Goal: Entertainment & Leisure: Browse casually

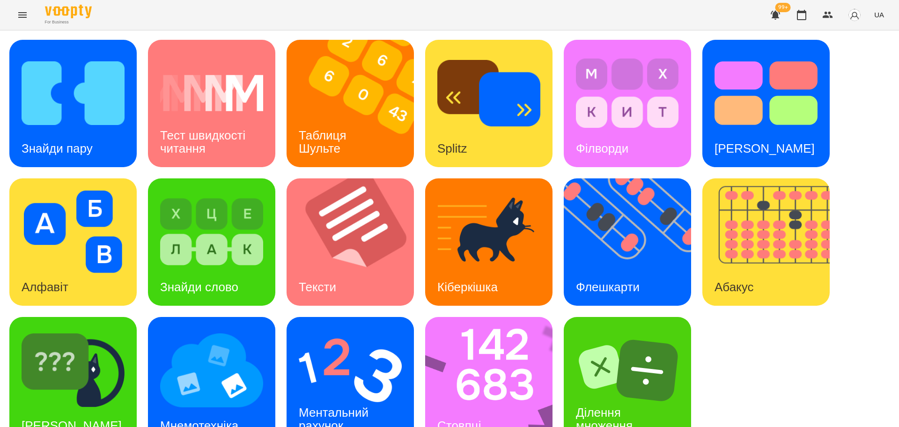
scroll to position [27, 0]
click at [488, 336] on img at bounding box center [495, 380] width 140 height 127
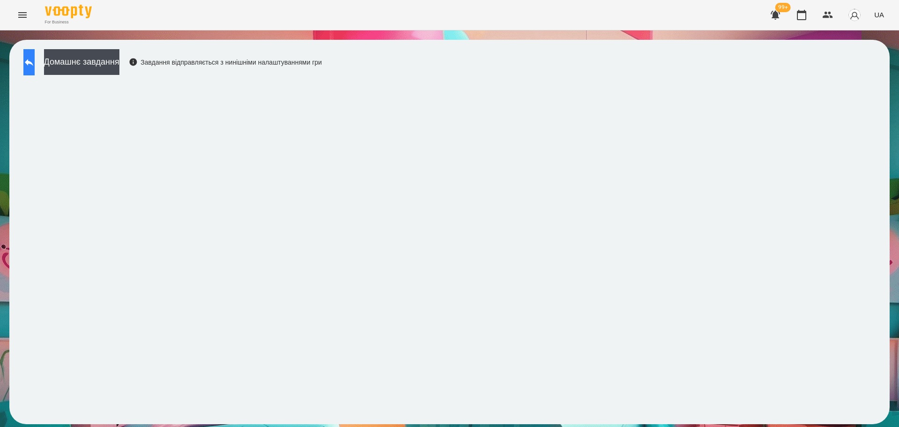
click at [33, 62] on icon at bounding box center [29, 62] width 8 height 7
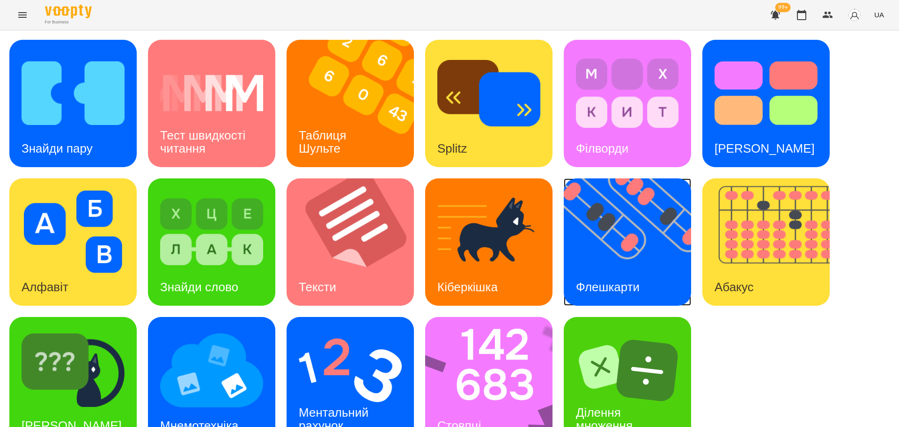
click at [649, 258] on img at bounding box center [633, 241] width 139 height 127
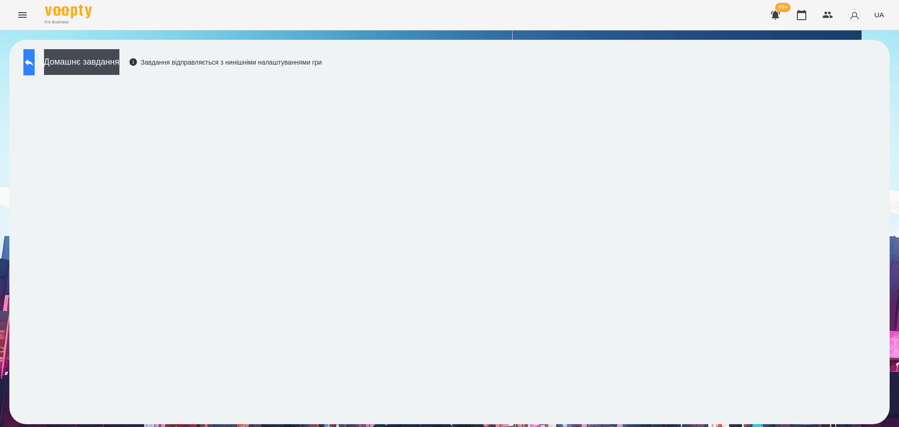
click at [33, 63] on icon at bounding box center [29, 62] width 8 height 7
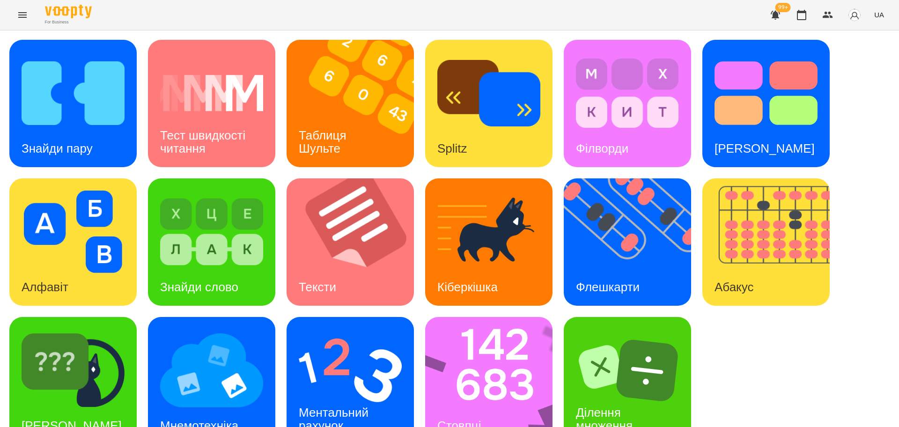
scroll to position [27, 0]
click at [111, 352] on img at bounding box center [73, 370] width 103 height 82
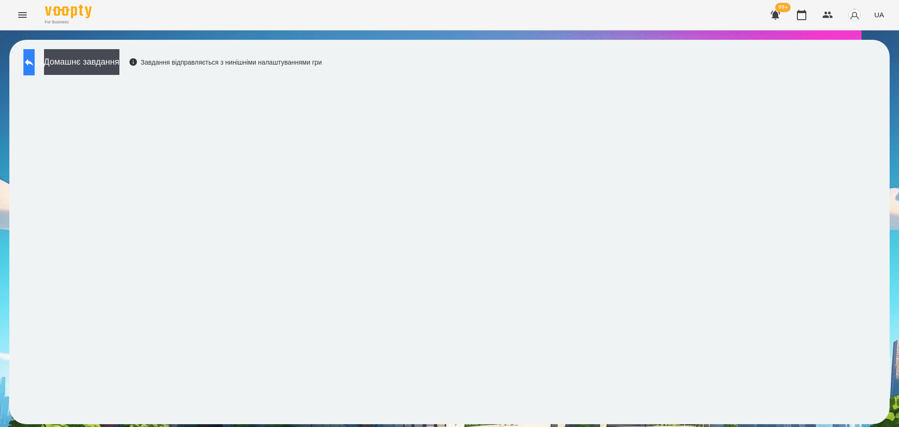
click at [35, 59] on button at bounding box center [28, 62] width 11 height 26
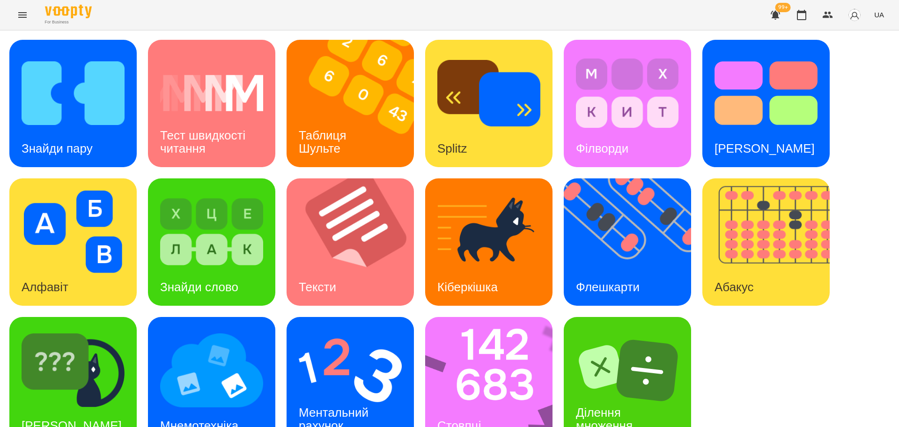
scroll to position [27, 0]
click at [497, 358] on img at bounding box center [495, 380] width 140 height 127
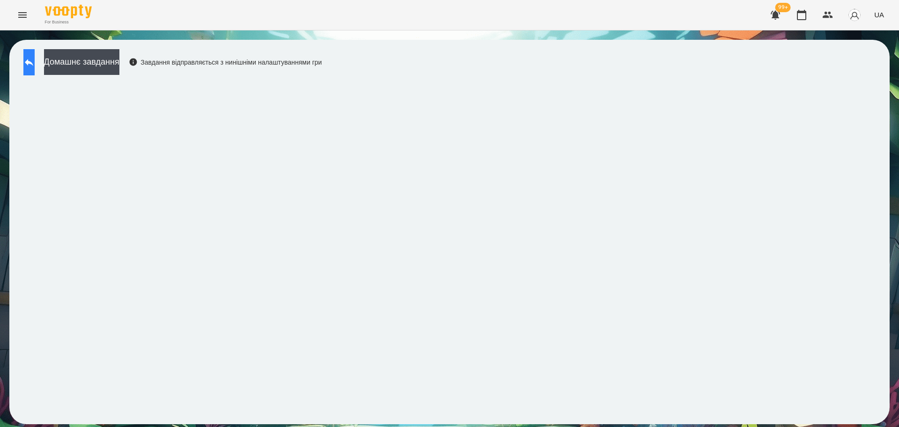
click at [35, 63] on button at bounding box center [28, 62] width 11 height 26
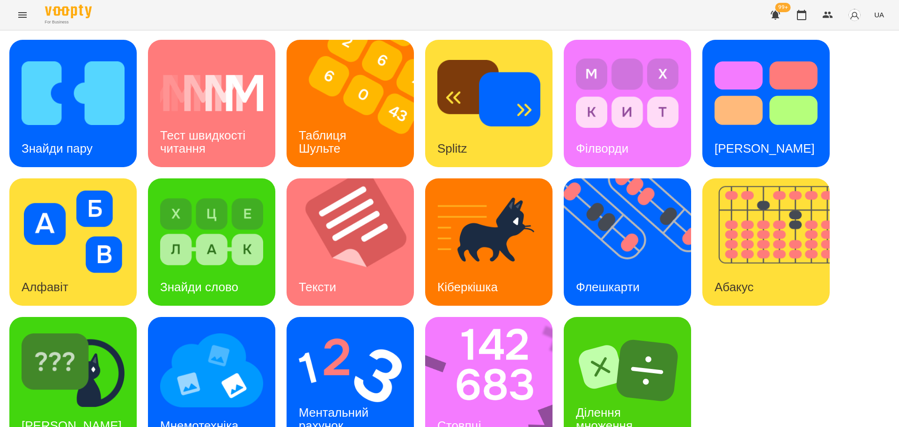
scroll to position [27, 0]
click at [357, 346] on img at bounding box center [350, 370] width 103 height 82
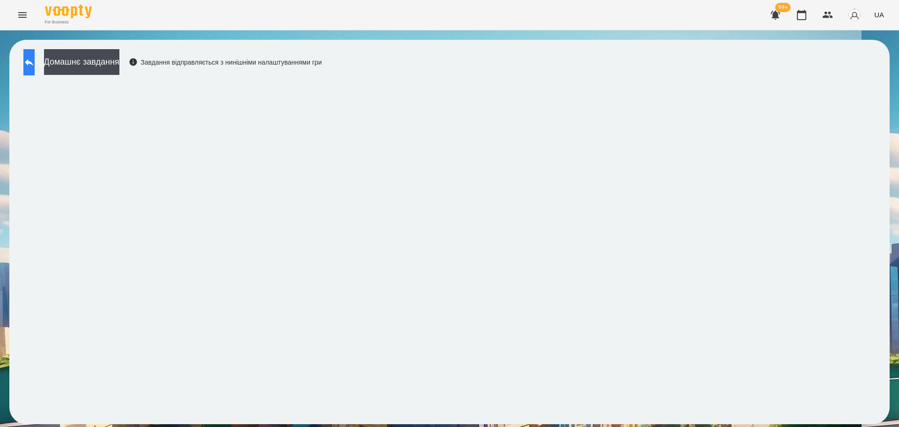
click at [33, 62] on icon at bounding box center [29, 62] width 8 height 7
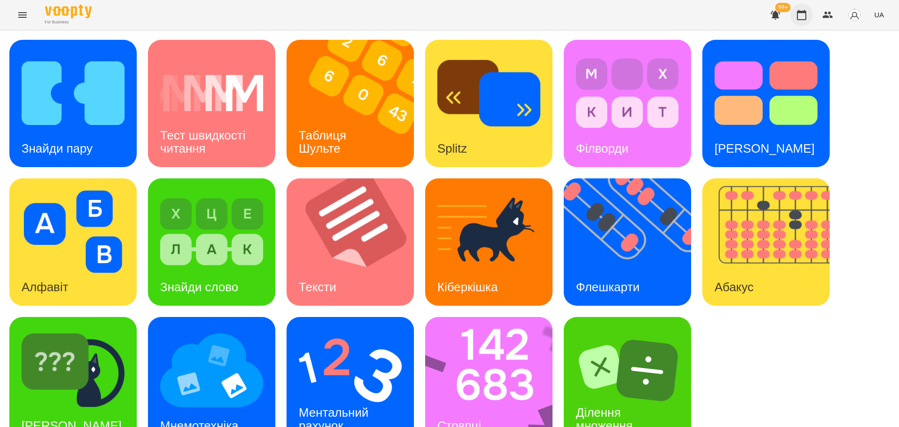
click at [804, 12] on icon "button" at bounding box center [801, 15] width 9 height 10
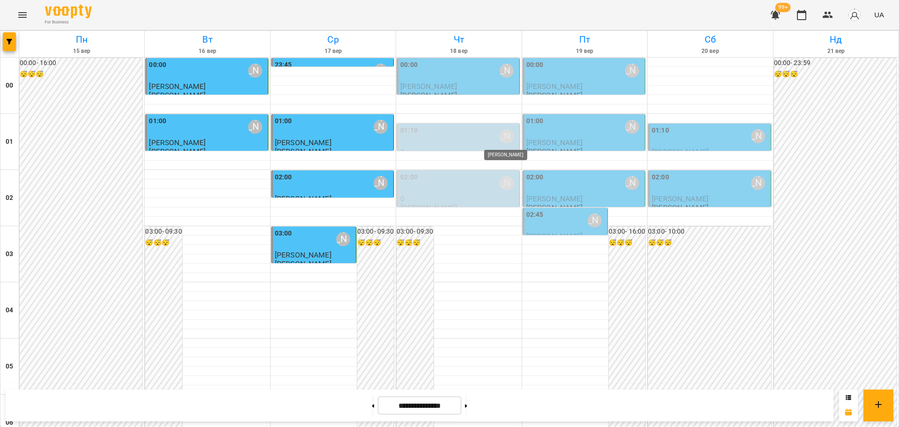
click at [502, 134] on div "[PERSON_NAME]" at bounding box center [507, 136] width 14 height 14
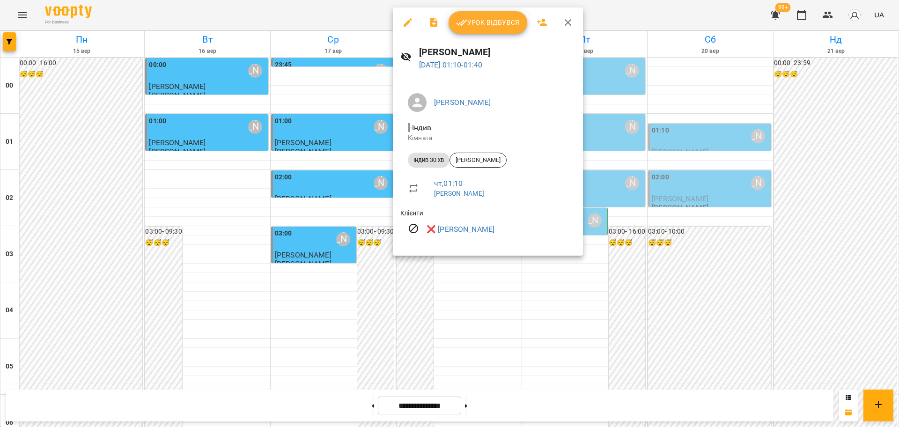
click at [567, 22] on icon "button" at bounding box center [568, 22] width 7 height 7
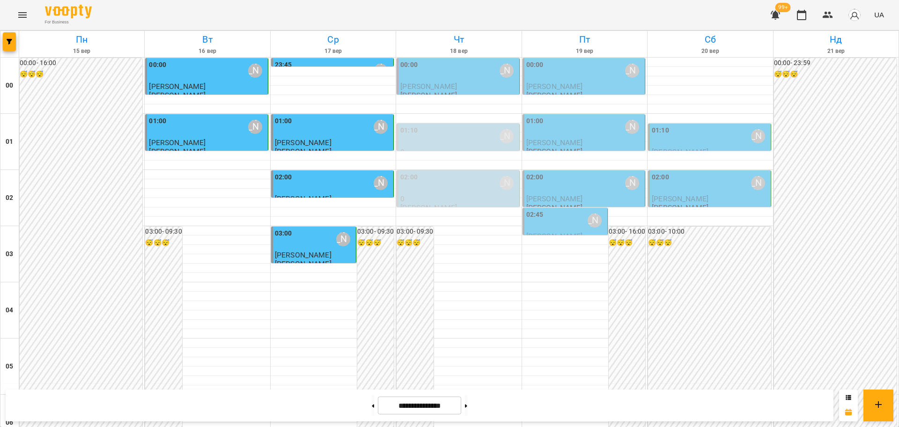
scroll to position [1021, 0]
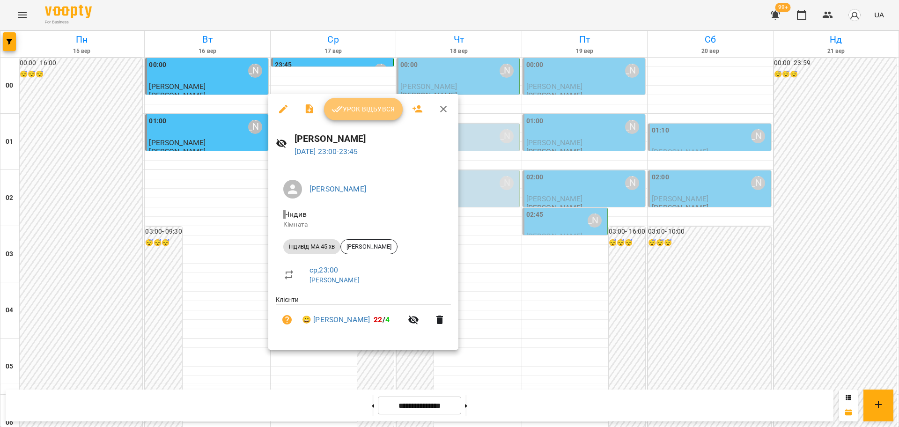
click at [383, 110] on span "Урок відбувся" at bounding box center [364, 108] width 64 height 11
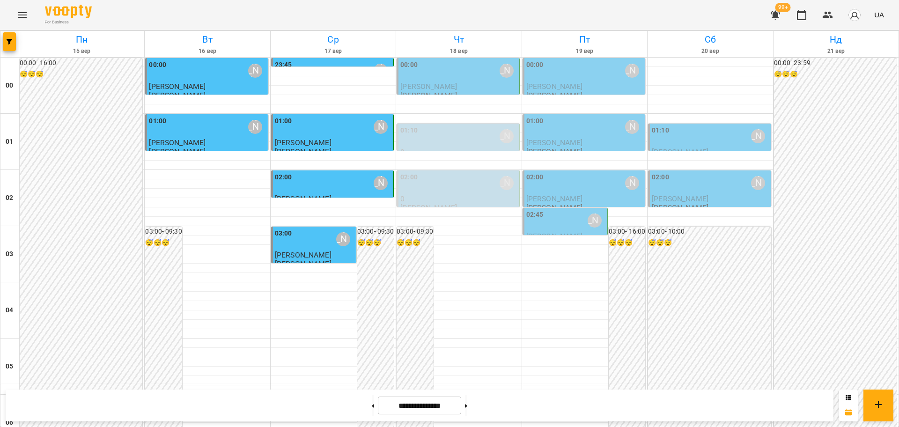
scroll to position [1021, 0]
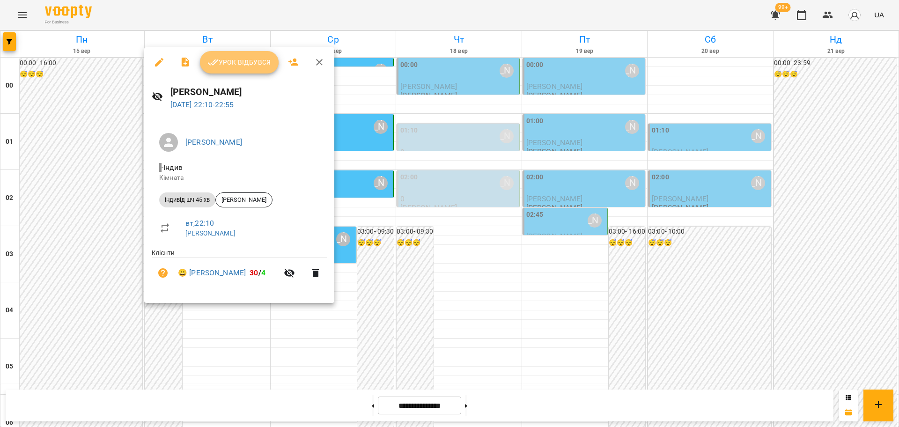
click at [259, 59] on span "Урок відбувся" at bounding box center [239, 62] width 64 height 11
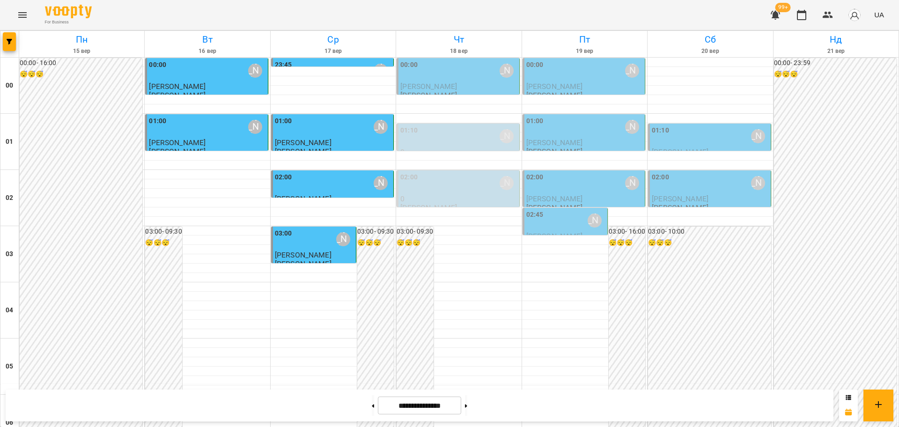
click at [500, 73] on div "[PERSON_NAME]" at bounding box center [507, 71] width 14 height 14
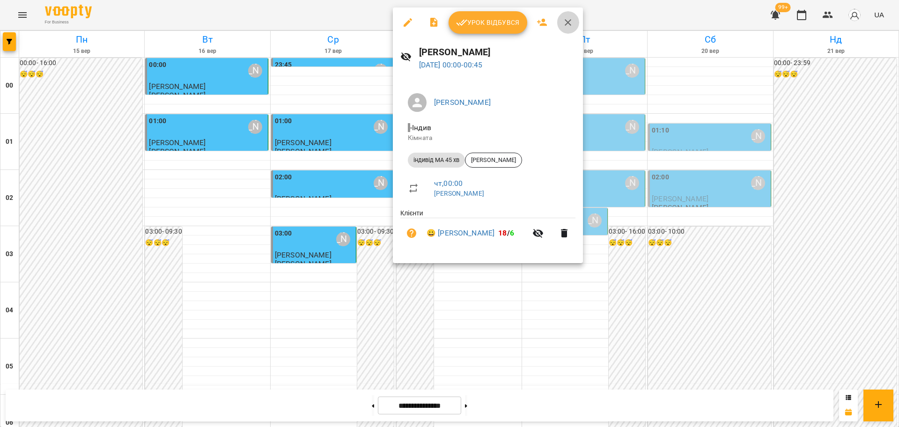
click at [567, 21] on icon "button" at bounding box center [567, 22] width 11 height 11
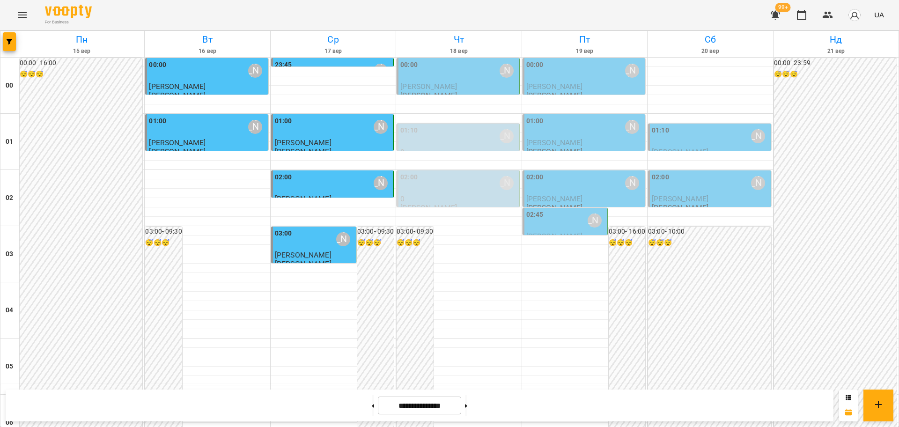
click at [23, 16] on icon "Menu" at bounding box center [22, 14] width 11 height 11
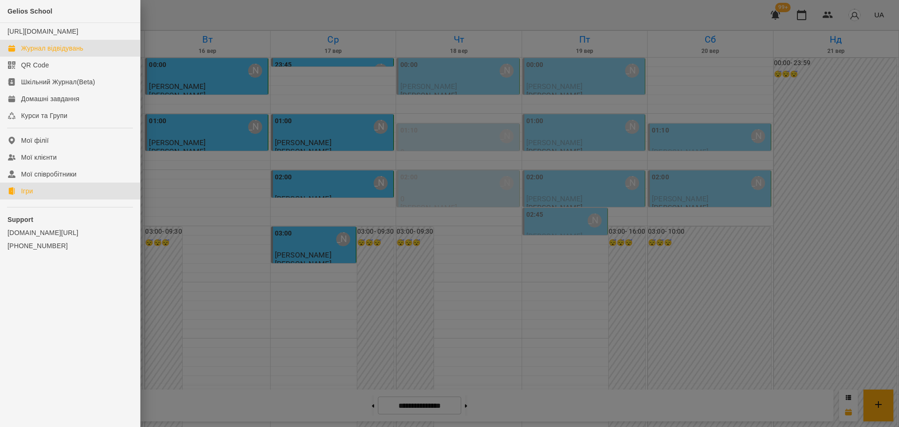
drag, startPoint x: 18, startPoint y: 202, endPoint x: 43, endPoint y: 204, distance: 25.4
click at [18, 200] on link "Ігри" at bounding box center [70, 191] width 140 height 17
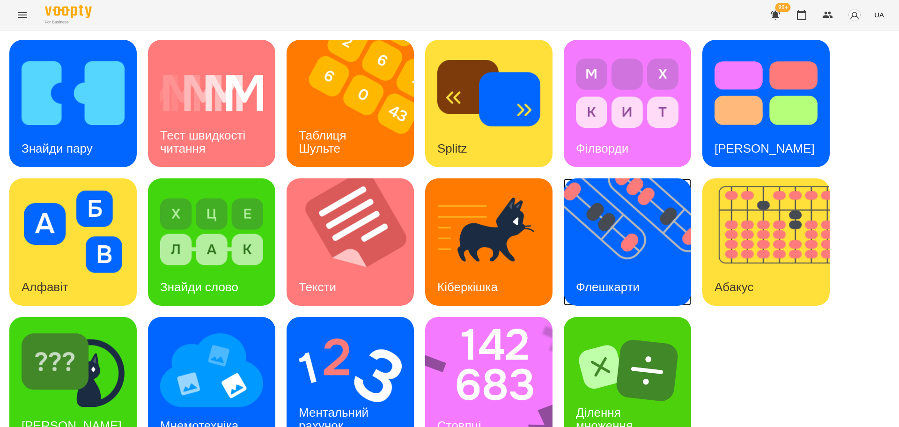
click at [640, 253] on img at bounding box center [633, 241] width 139 height 127
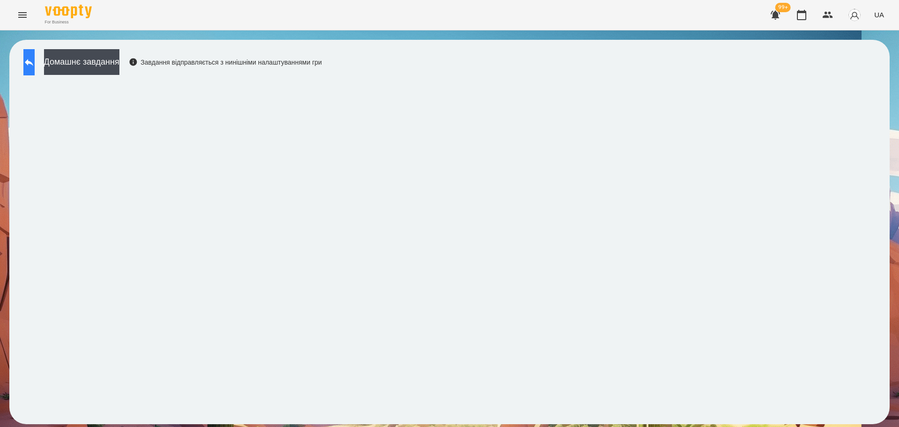
click at [35, 57] on icon at bounding box center [28, 62] width 11 height 11
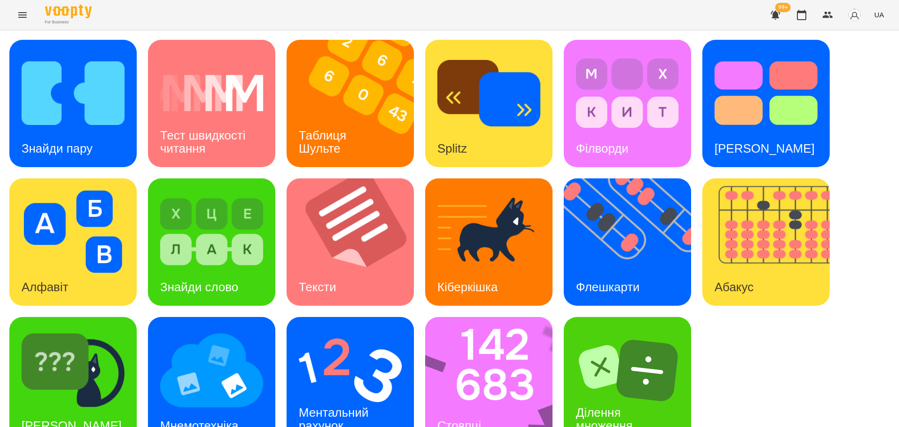
scroll to position [27, 0]
click at [354, 358] on img at bounding box center [350, 370] width 103 height 82
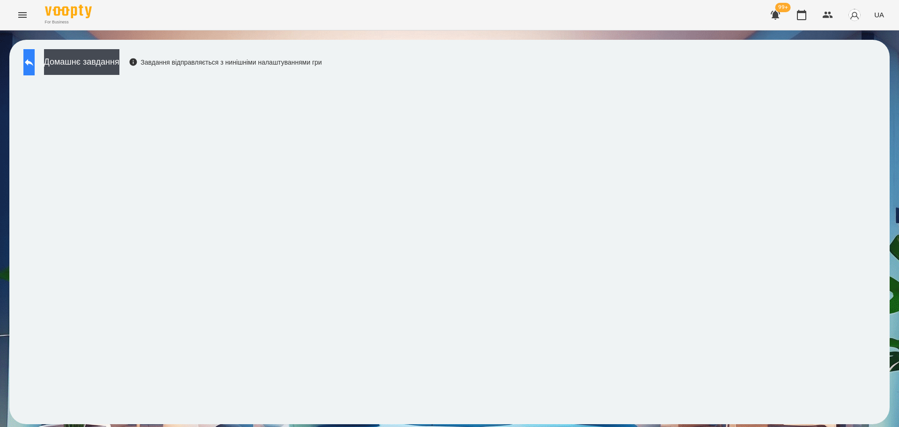
click at [35, 68] on button at bounding box center [28, 62] width 11 height 26
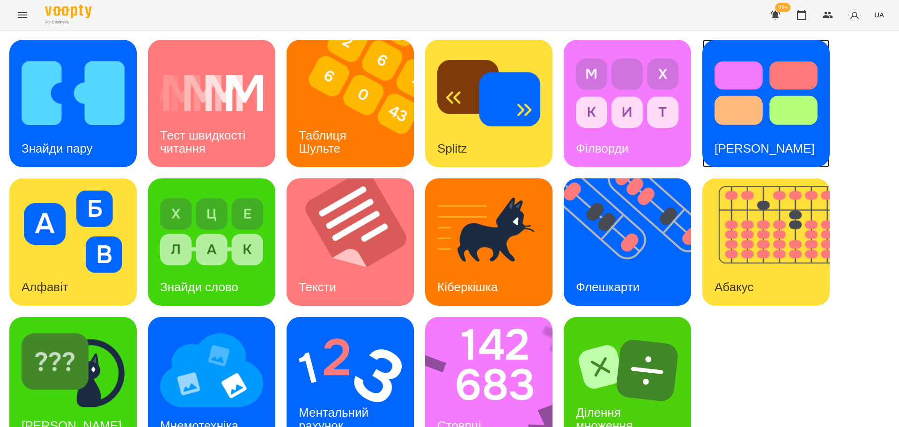
click at [784, 123] on img at bounding box center [766, 93] width 103 height 82
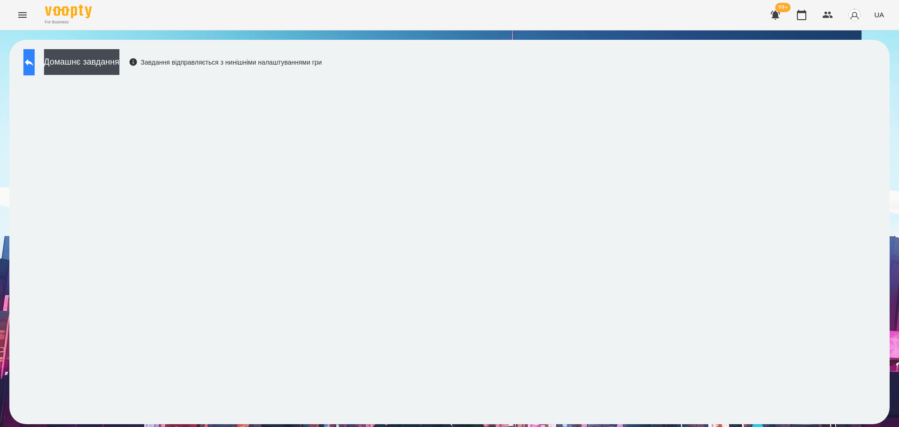
click at [35, 63] on button at bounding box center [28, 62] width 11 height 26
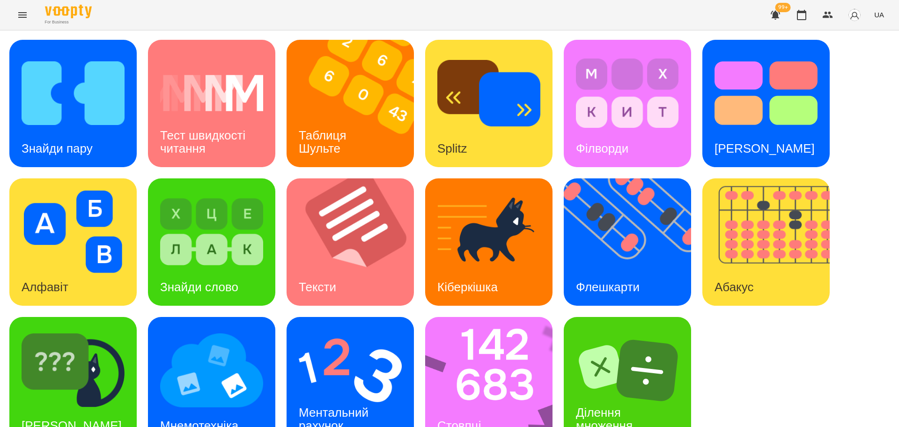
scroll to position [27, 0]
click at [342, 394] on div "Ментальний рахунок" at bounding box center [335, 419] width 97 height 50
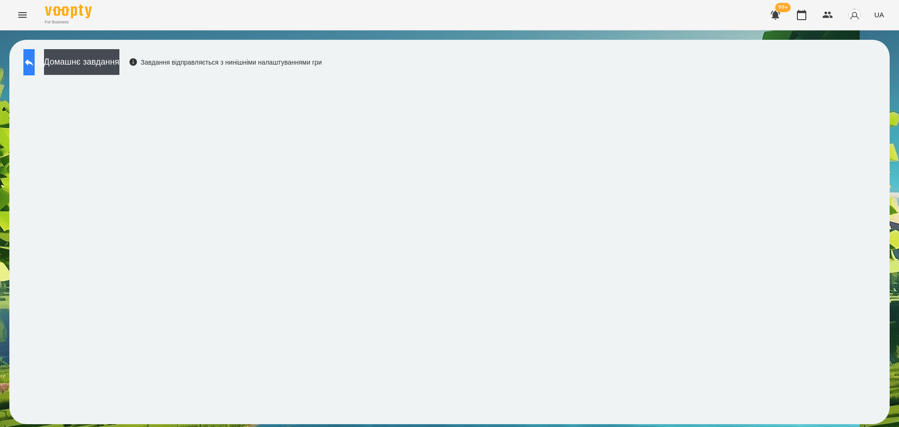
click at [35, 67] on button at bounding box center [28, 62] width 11 height 26
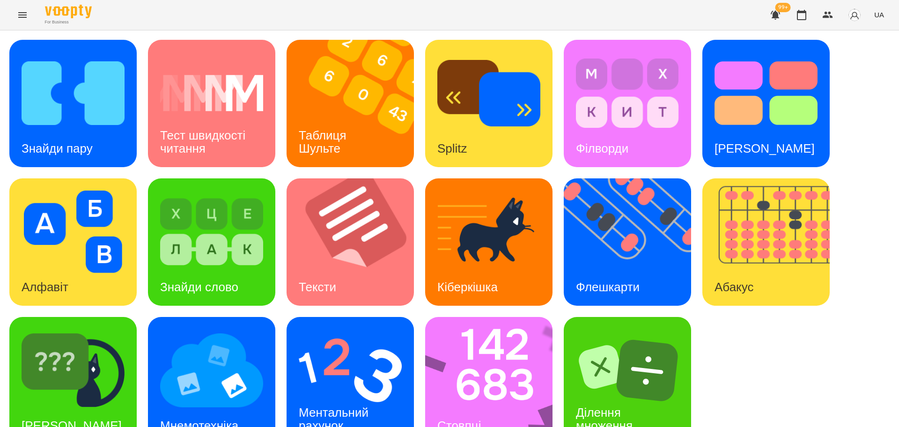
scroll to position [27, 0]
click at [192, 358] on img at bounding box center [211, 370] width 103 height 82
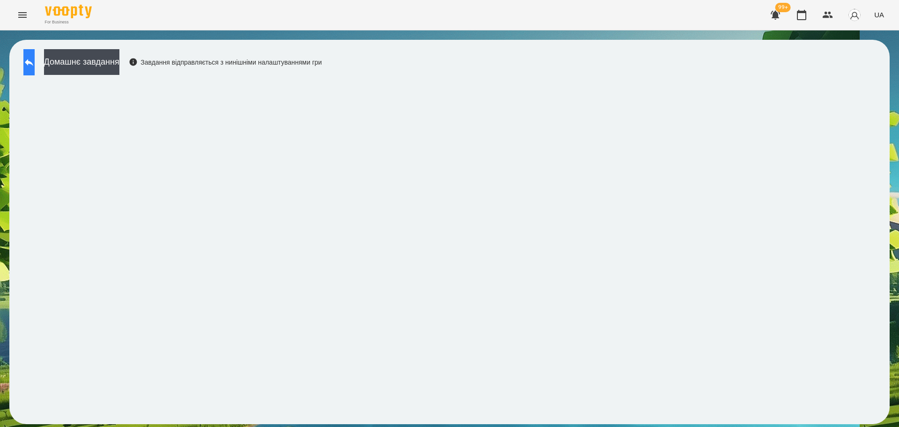
click at [35, 58] on icon at bounding box center [28, 62] width 11 height 11
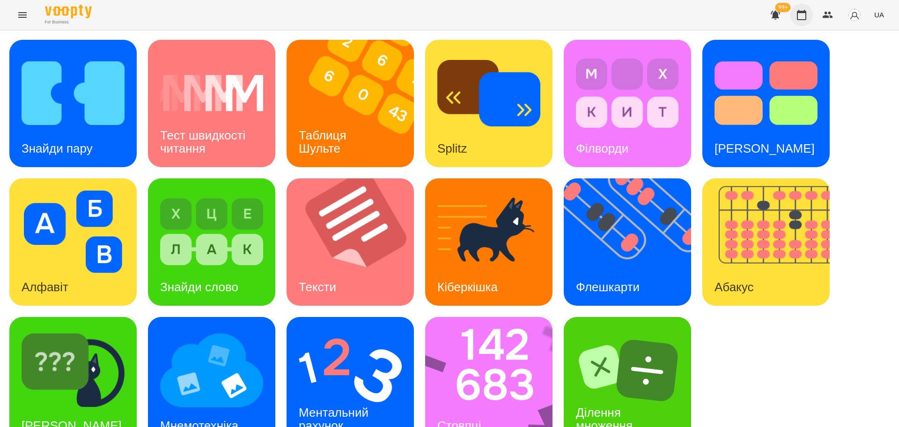
click at [805, 14] on icon "button" at bounding box center [801, 14] width 11 height 11
